Goal: Task Accomplishment & Management: Manage account settings

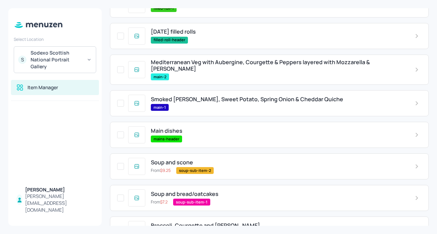
scroll to position [126, 0]
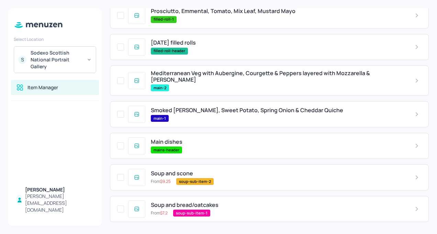
click at [194, 109] on span "Smoked [PERSON_NAME], Sweet Potato, Spring Onion & Cheddar Quiche" at bounding box center [247, 110] width 192 height 7
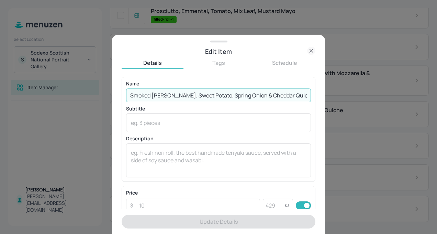
drag, startPoint x: 292, startPoint y: 97, endPoint x: 128, endPoint y: 96, distance: 164.6
click at [128, 96] on input "Smoked [PERSON_NAME], Sweet Potato, Spring Onion & Cheddar Quiche" at bounding box center [218, 96] width 185 height 14
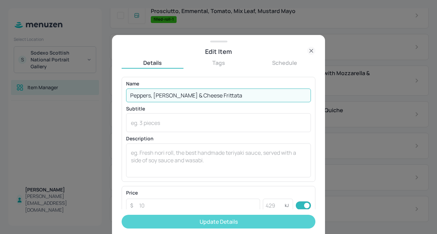
type input "Peppers, [PERSON_NAME] & Cheese Frittata"
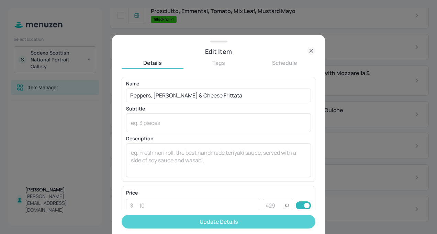
click at [180, 219] on button "Update Details" at bounding box center [219, 222] width 194 height 14
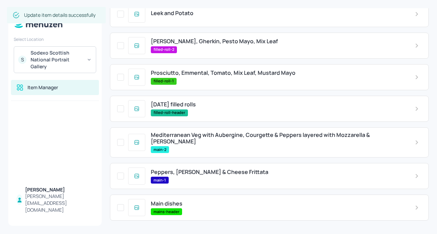
scroll to position [64, 0]
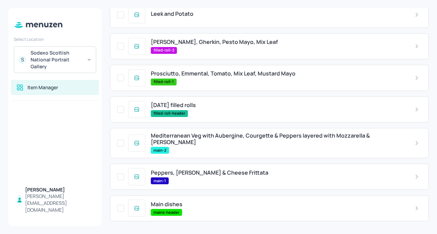
click at [197, 140] on span "Mediterranean Veg with Aubergine, Courgette & Peppers layered with Mozzarella &…" at bounding box center [277, 139] width 253 height 13
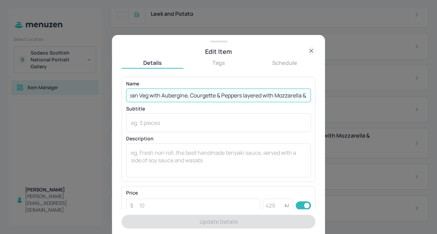
scroll to position [0, 43]
drag, startPoint x: 129, startPoint y: 97, endPoint x: 305, endPoint y: 110, distance: 176.7
click at [305, 110] on div "Name Mediterranean Veg with Aubergine, Courgette & Peppers layered with Mozzare…" at bounding box center [218, 129] width 185 height 96
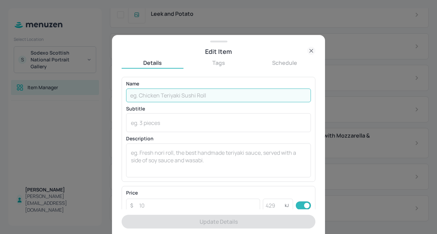
scroll to position [0, 0]
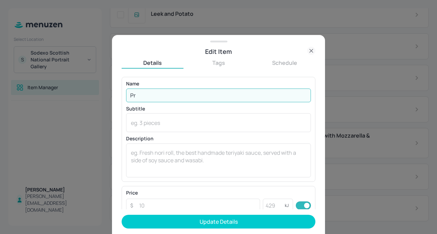
type input "P"
drag, startPoint x: 279, startPoint y: 92, endPoint x: 232, endPoint y: 93, distance: 46.4
click at [232, 93] on input "Aubergine, Feta, Parmesan & Mozzarella Melanzane Parmi" at bounding box center [218, 96] width 185 height 14
click at [281, 92] on input "Aubergine, Feta, Parmesan & Mozzarella Melanzane Parmi" at bounding box center [218, 96] width 185 height 14
drag, startPoint x: 292, startPoint y: 95, endPoint x: 234, endPoint y: 90, distance: 58.3
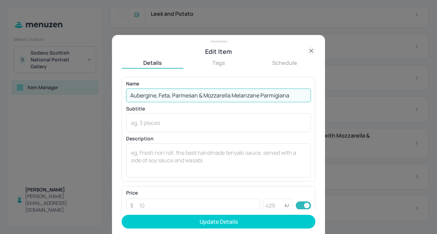
click at [234, 90] on input "Aubergine, Feta, Parmesan & Mozzarella Melanzane Parmigiana" at bounding box center [218, 96] width 185 height 14
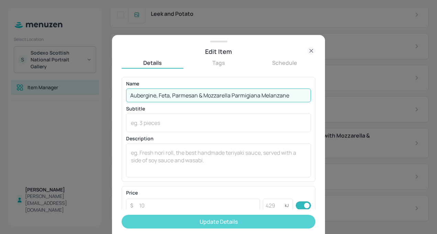
type input "Aubergine, Feta, Parmesan & Mozzarella Parmigiana Melanzane"
click at [199, 223] on button "Update Details" at bounding box center [219, 222] width 194 height 14
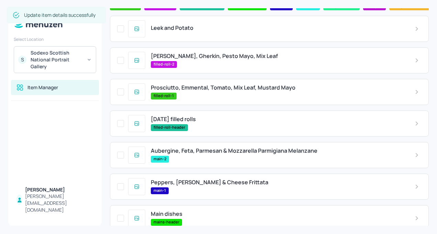
scroll to position [49, 0]
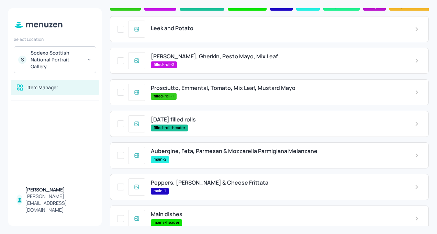
click at [225, 88] on span "Prosciutto, Emmental, Tomato, Mix Leaf, Mustard Mayo" at bounding box center [223, 88] width 145 height 7
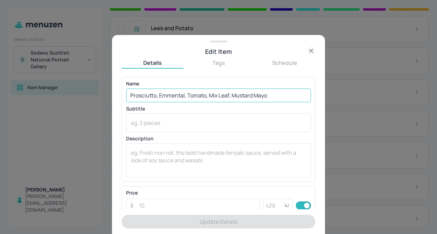
click at [183, 96] on input "Prosciutto, Emmental, Tomato, Mix Leaf, Mustard Mayo" at bounding box center [218, 96] width 185 height 14
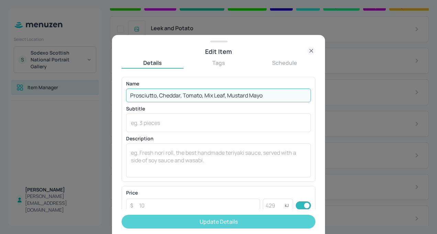
type input "Prosciutto, Cheddar, Tomato, Mix Leaf, Mustard Mayo"
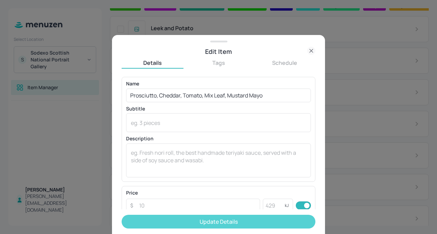
click at [199, 223] on button "Update Details" at bounding box center [219, 222] width 194 height 14
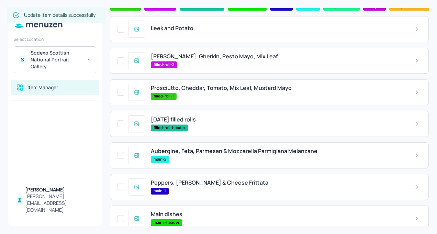
click at [213, 58] on span "[PERSON_NAME], Gherkin, Pesto Mayo, Mix Leaf" at bounding box center [214, 56] width 127 height 7
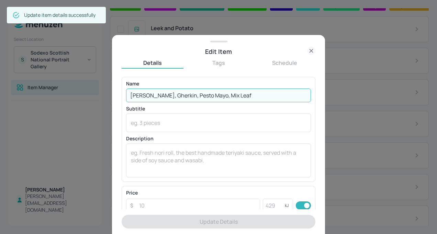
drag, startPoint x: 222, startPoint y: 93, endPoint x: 120, endPoint y: 90, distance: 102.5
click at [120, 90] on div "Edit Item Details Tags Schedule Name [PERSON_NAME], Gherkin, Pesto Mayo, Mix Le…" at bounding box center [218, 134] width 213 height 199
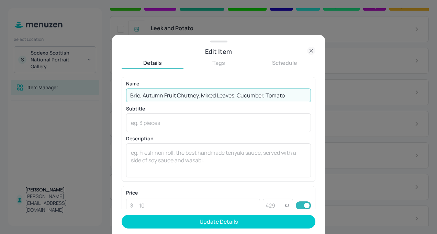
type input "Brie, Autumn Fruit Chutney, Mixed Leaves, Cucumber, Tomato"
click at [122, 215] on button "Update Details" at bounding box center [219, 222] width 194 height 14
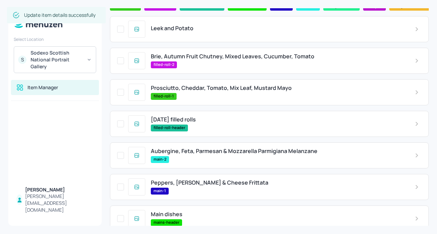
click at [219, 93] on div "Prosciutto, Cheddar, Tomato, Mix Leaf, Mustard Mayo filled-roll-1" at bounding box center [277, 92] width 264 height 15
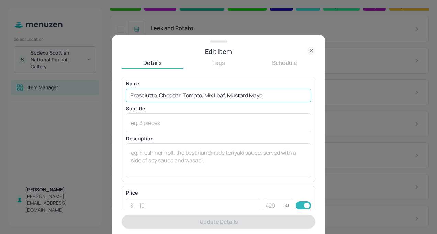
click at [224, 95] on input "Prosciutto, Cheddar, Tomato, Mix Leaf, Mustard Mayo" at bounding box center [218, 96] width 185 height 14
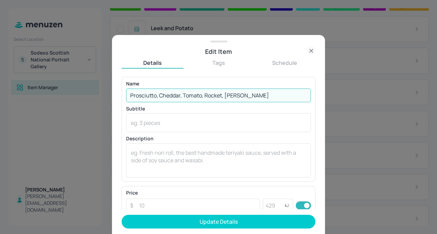
click at [200, 96] on input "Prosciutto, Cheddar, Tomato, Rocket, [PERSON_NAME]" at bounding box center [218, 96] width 185 height 14
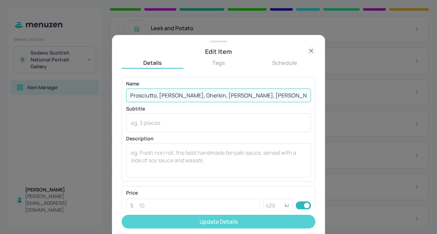
type input "Prosciutto, [PERSON_NAME], Gherkin, [PERSON_NAME], [PERSON_NAME]"
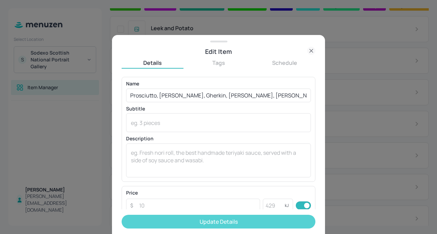
click at [195, 220] on button "Update Details" at bounding box center [219, 222] width 194 height 14
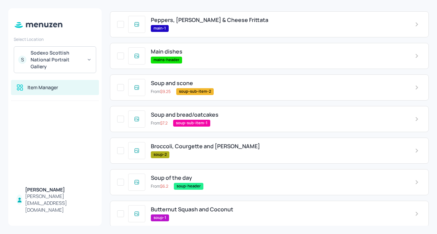
scroll to position [218, 0]
